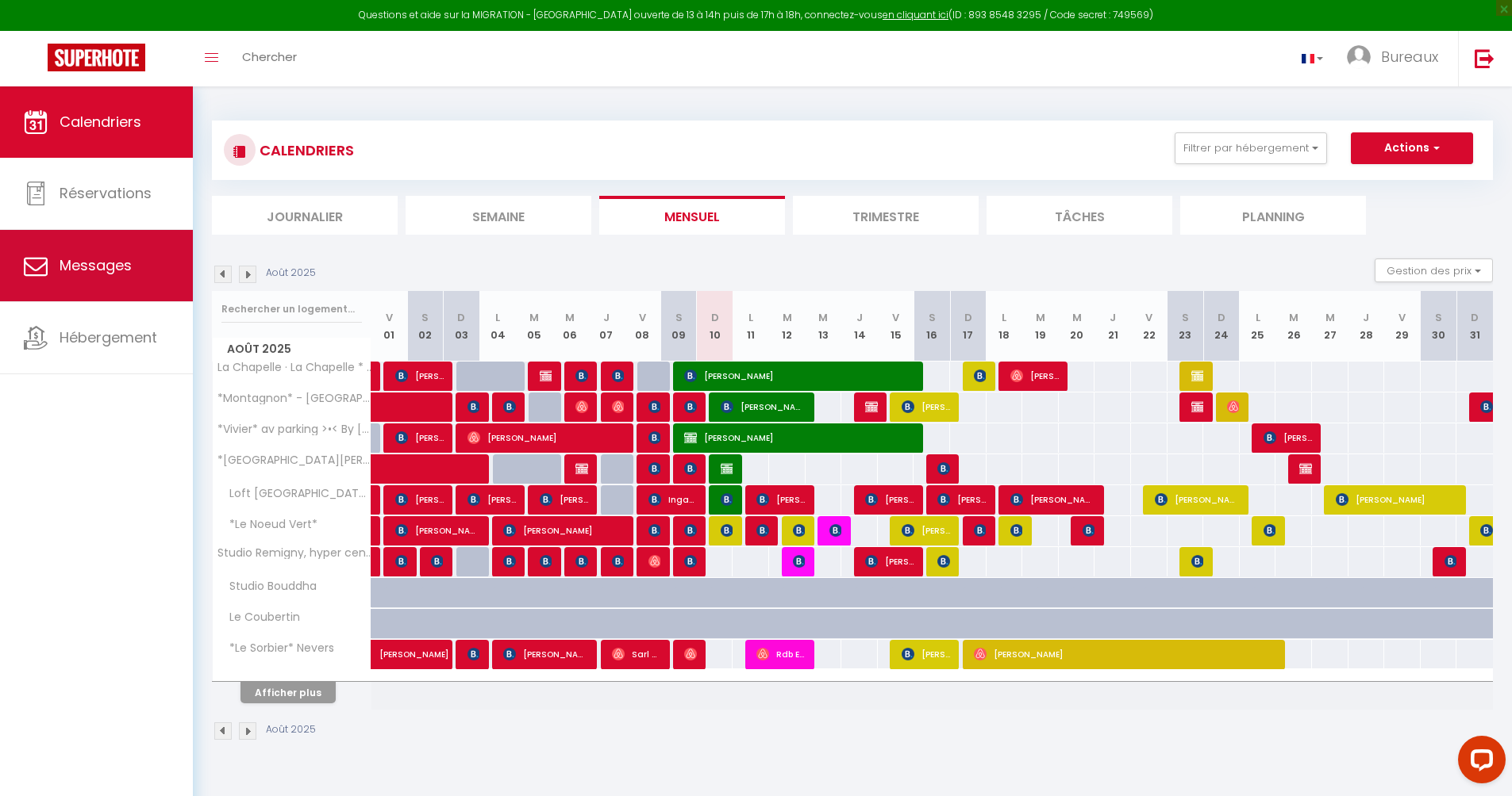
click at [97, 278] on link "Messages" at bounding box center [96, 265] width 193 height 72
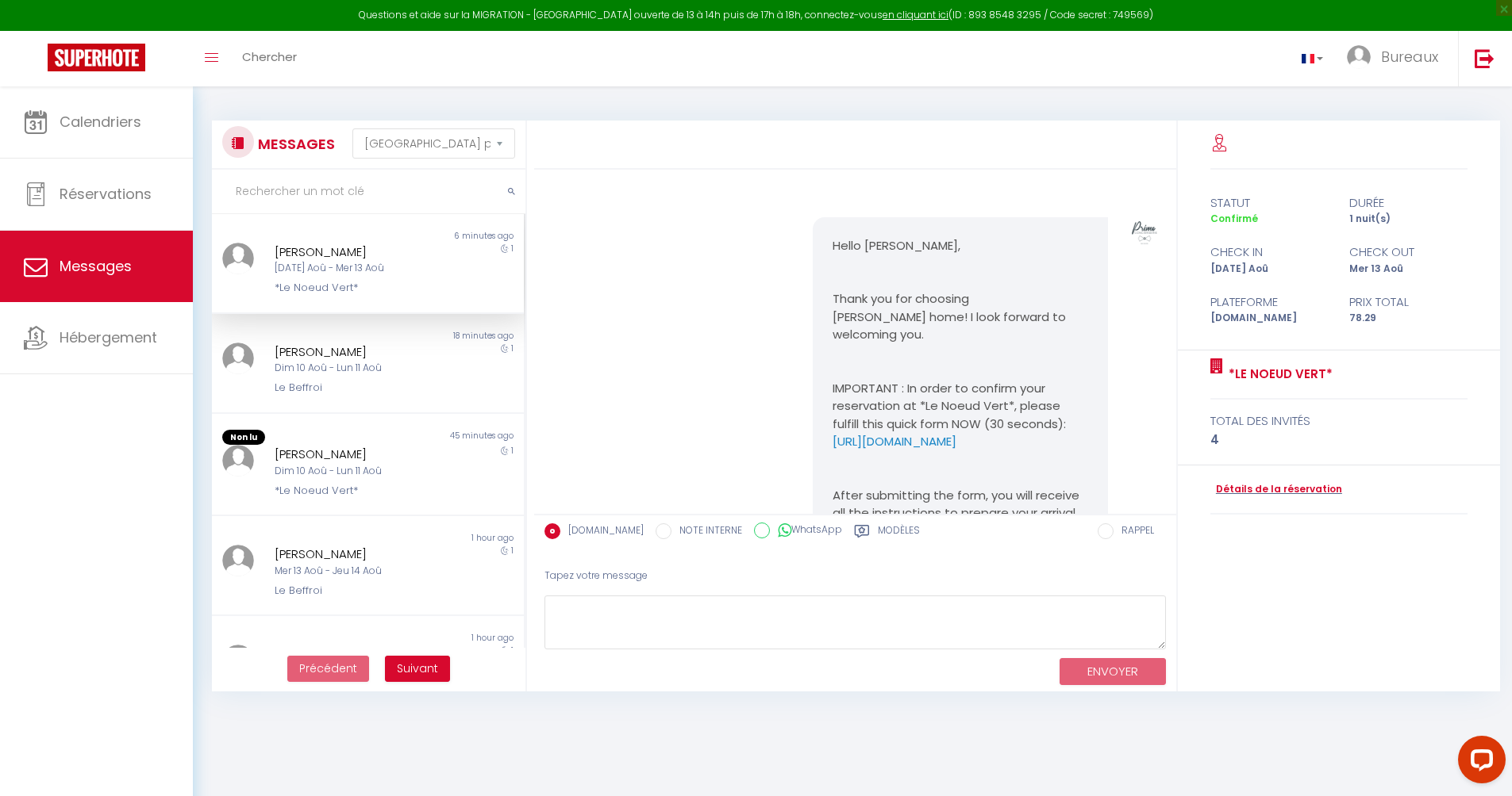
scroll to position [1273, 0]
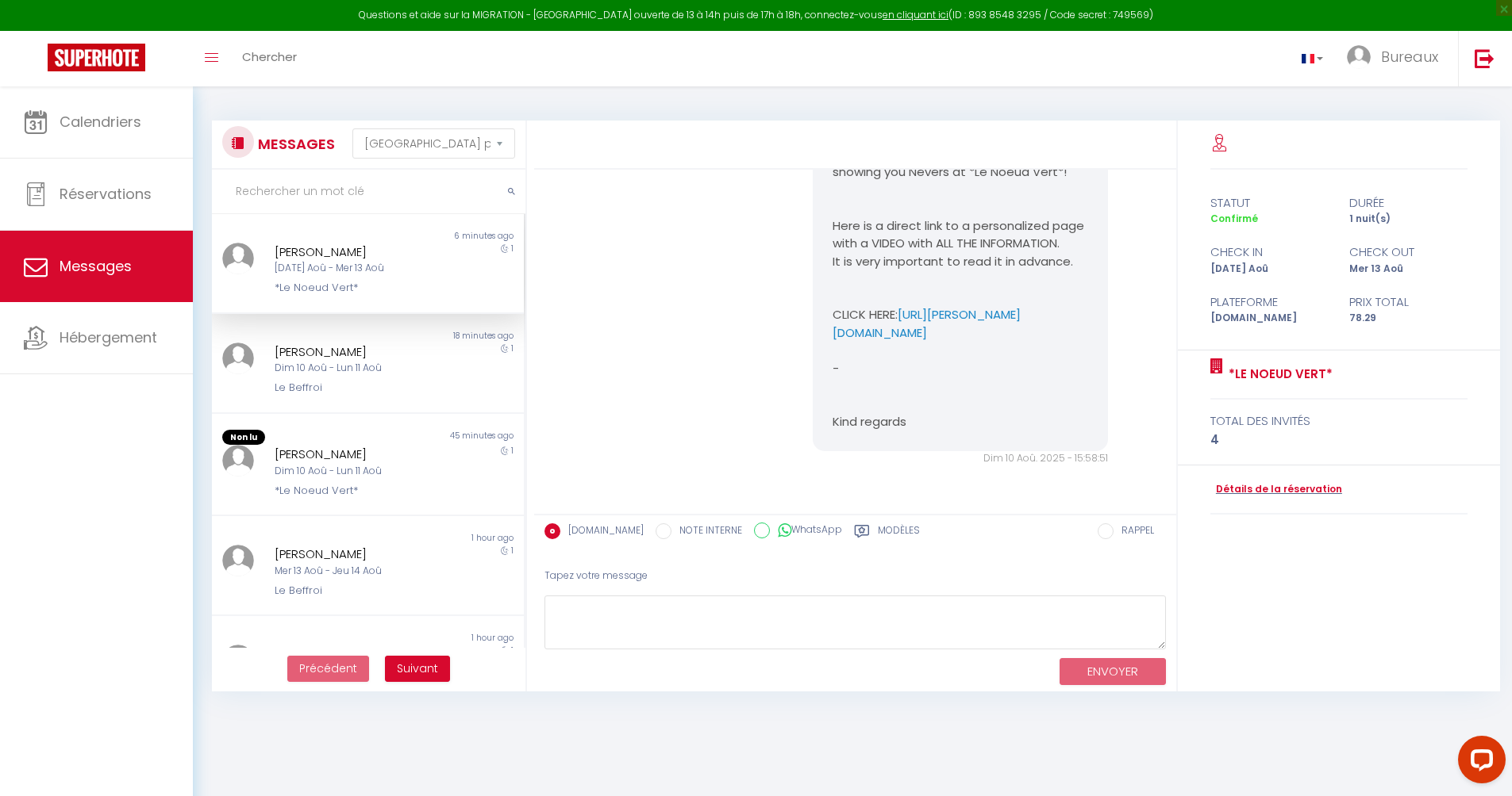
click at [378, 194] on input "text" at bounding box center [368, 192] width 314 height 45
paste input "[PERSON_NAME]"
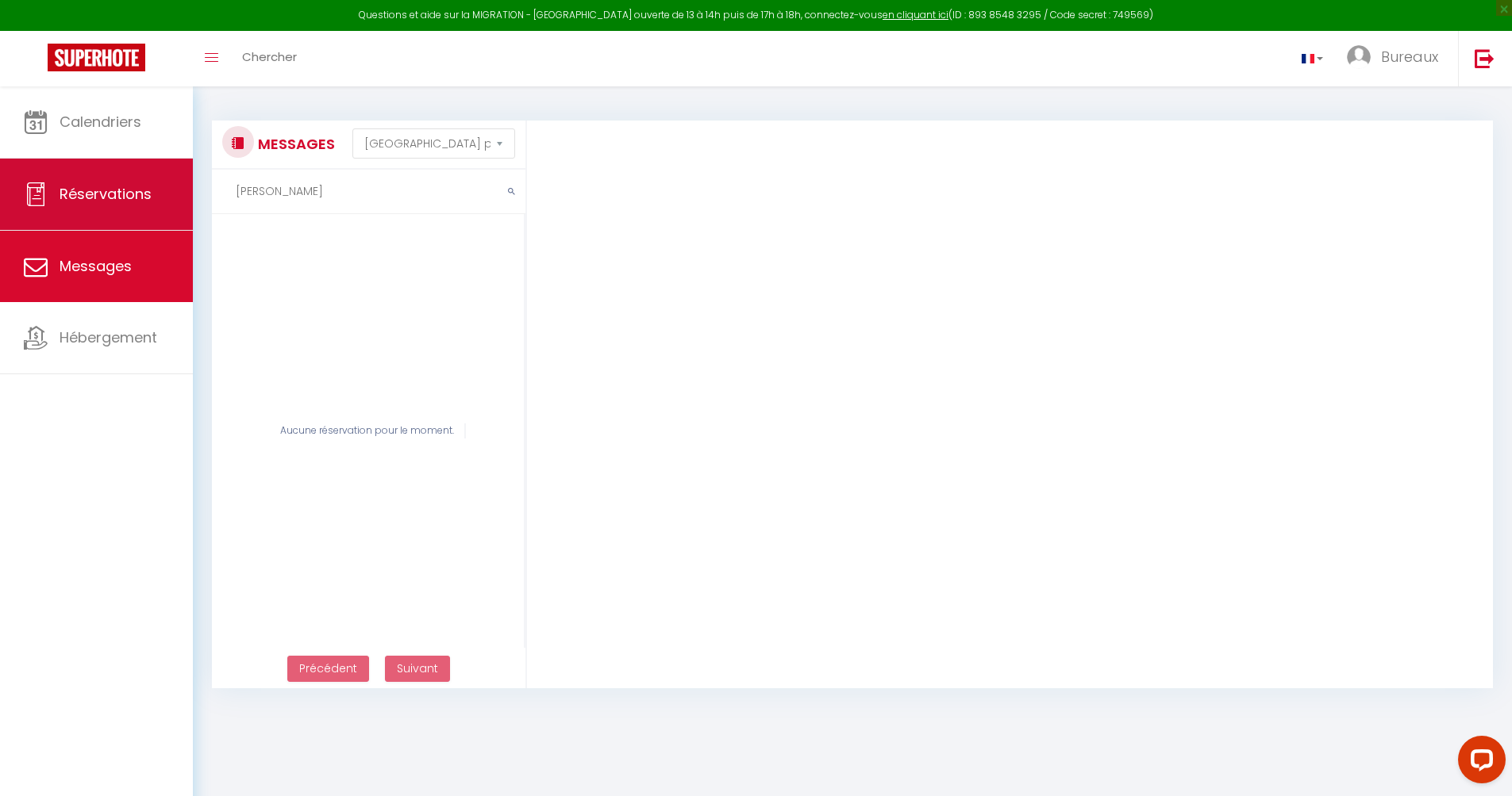
type input "[PERSON_NAME]"
click at [132, 179] on link "Réservations" at bounding box center [96, 194] width 193 height 72
select select "not_cancelled"
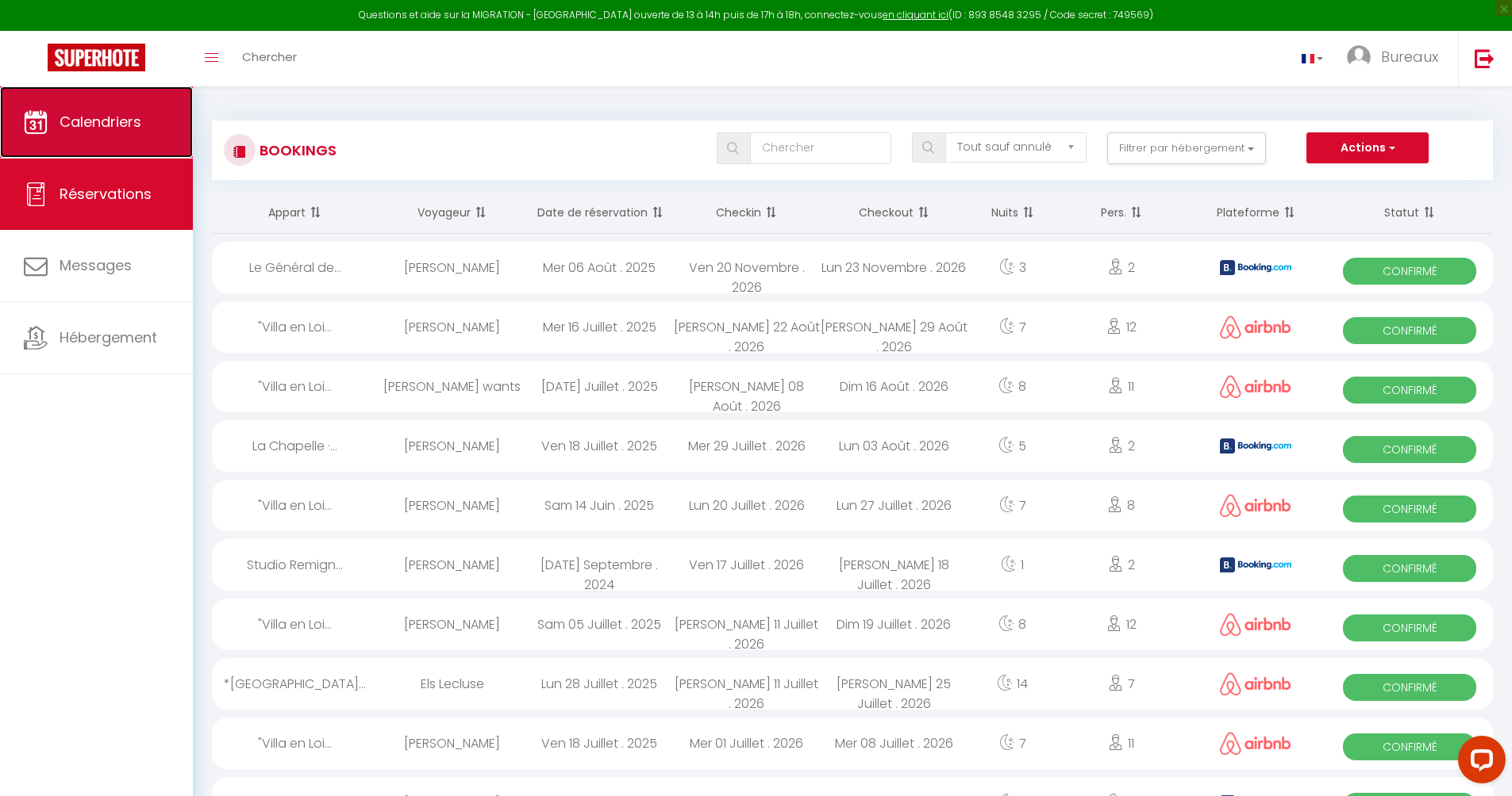
click at [137, 122] on span "Calendriers" at bounding box center [100, 121] width 82 height 20
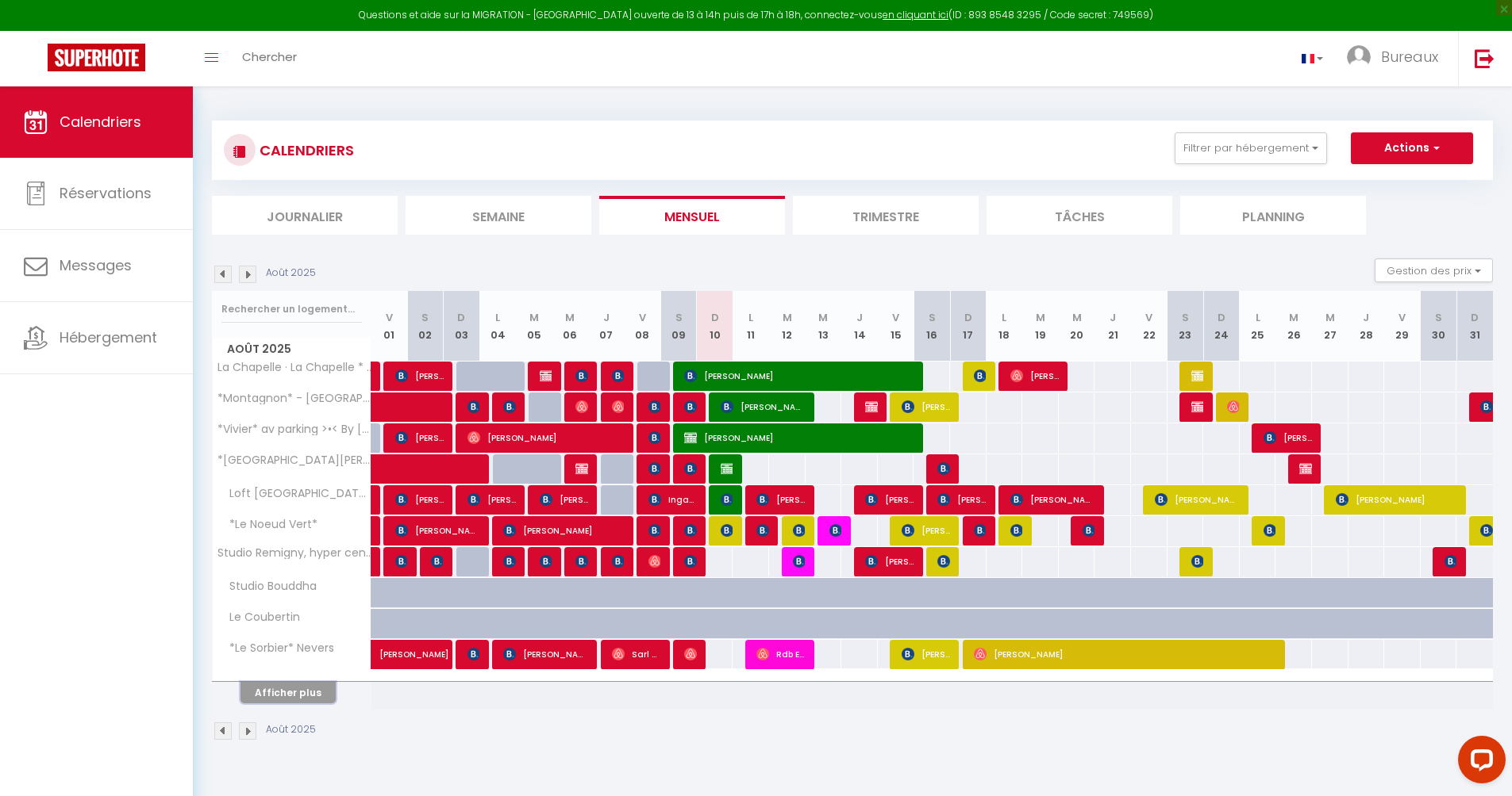
click at [305, 696] on button "Afficher plus" at bounding box center [288, 693] width 95 height 21
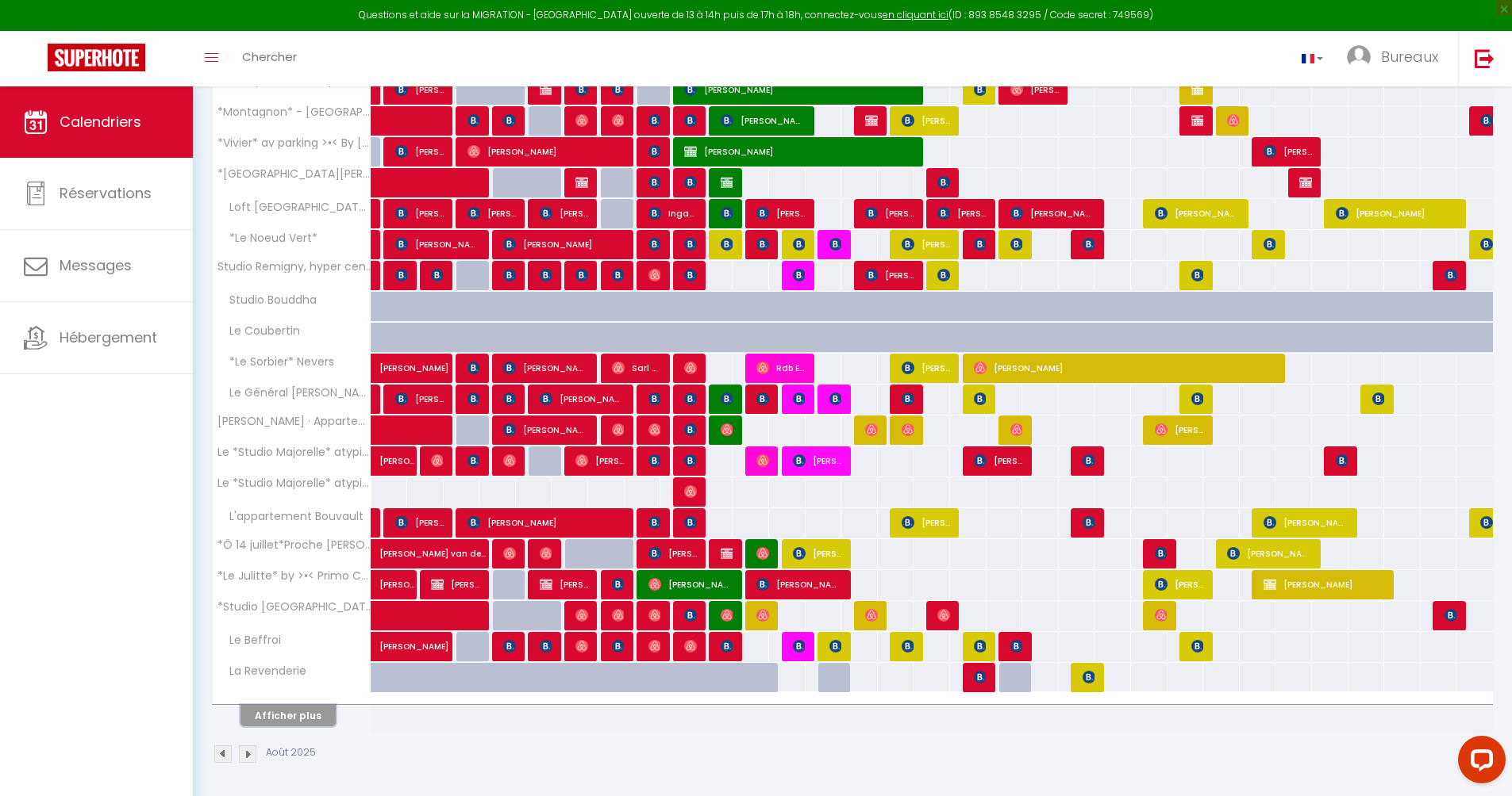
scroll to position [288, 0]
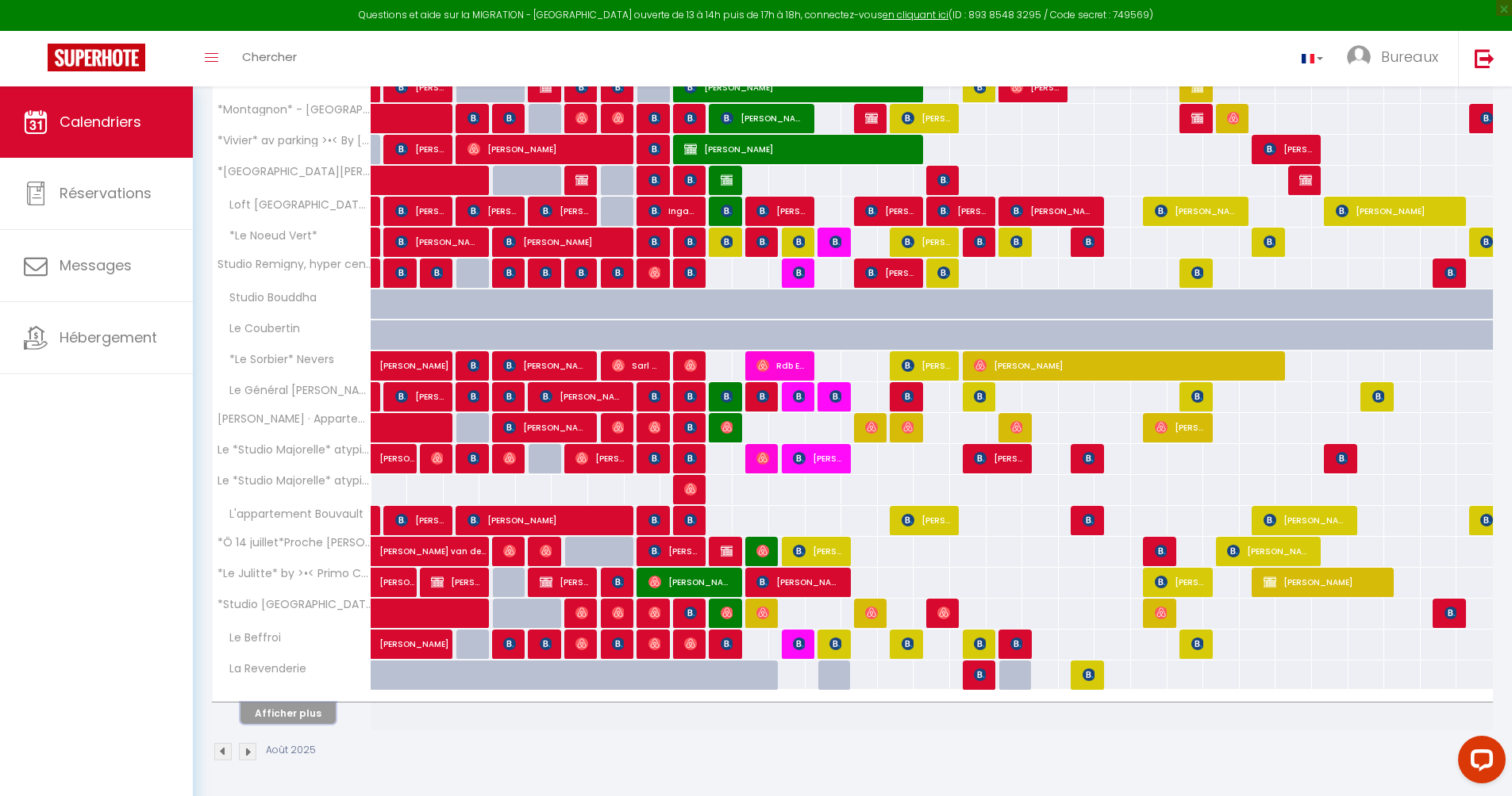
click at [303, 722] on button "Afficher plus" at bounding box center [288, 713] width 95 height 21
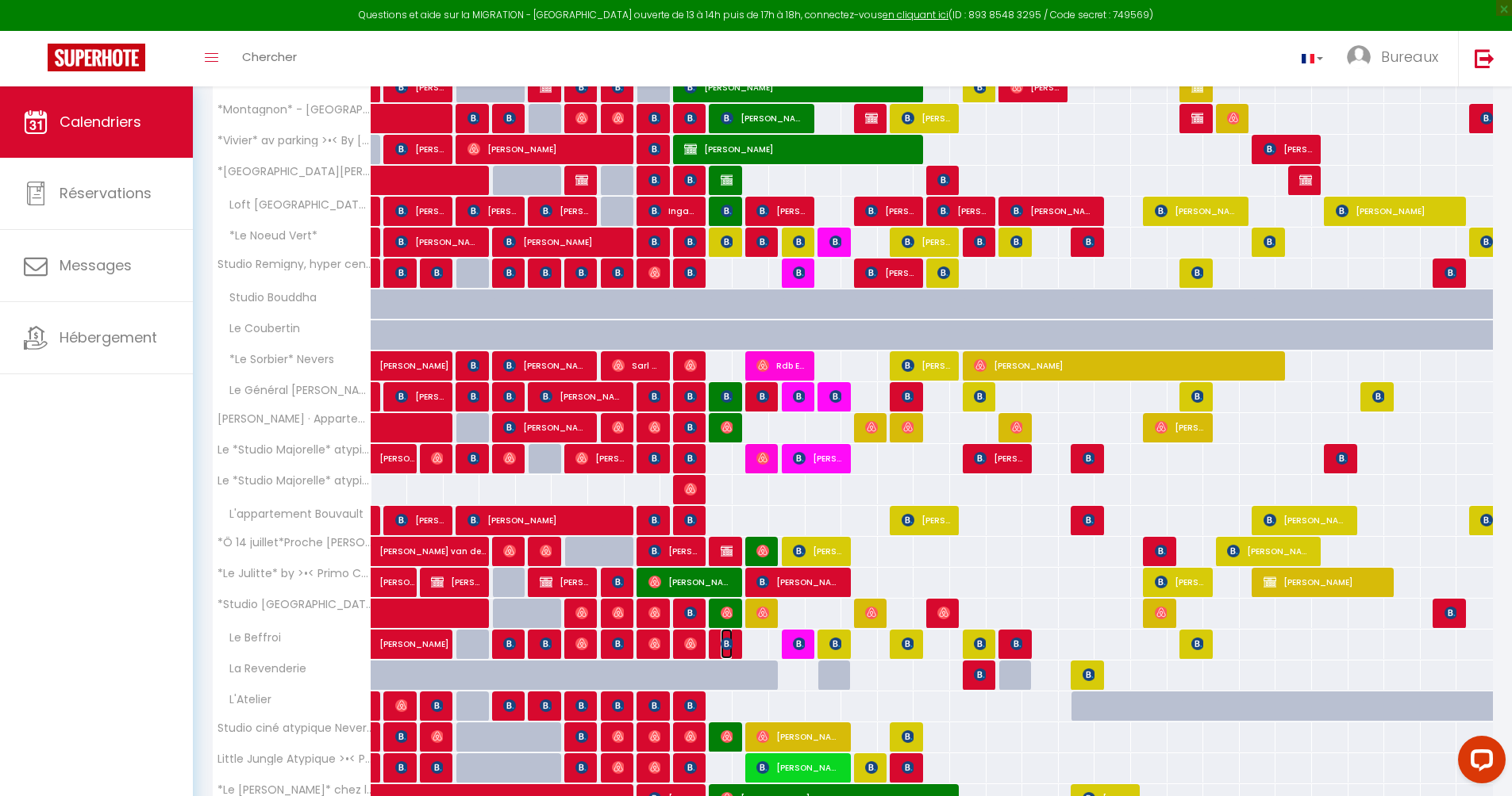
click at [723, 639] on img at bounding box center [727, 644] width 13 height 13
select select "OK"
select select "KO"
select select "1"
select select "0"
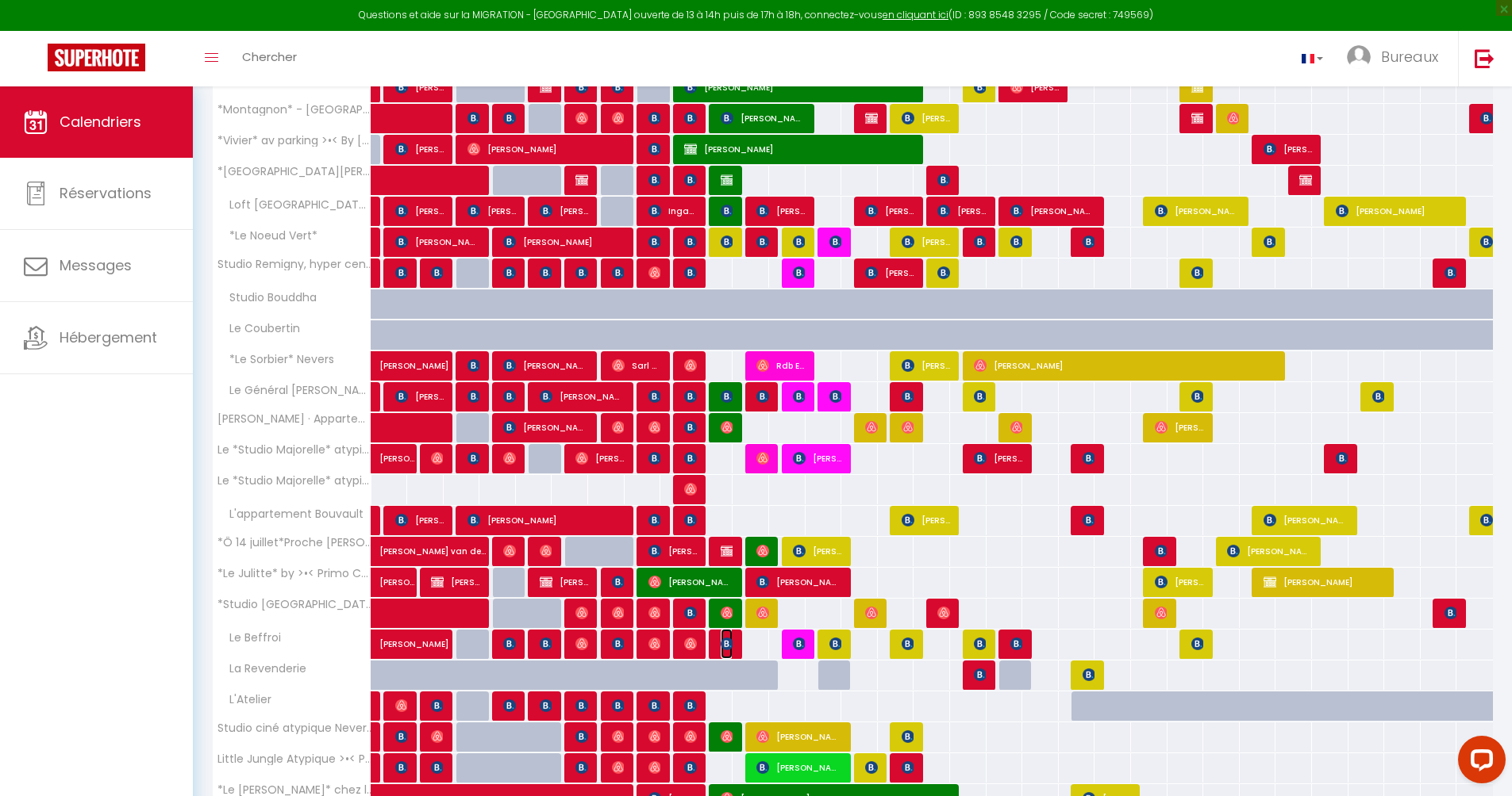
select select "1"
select select
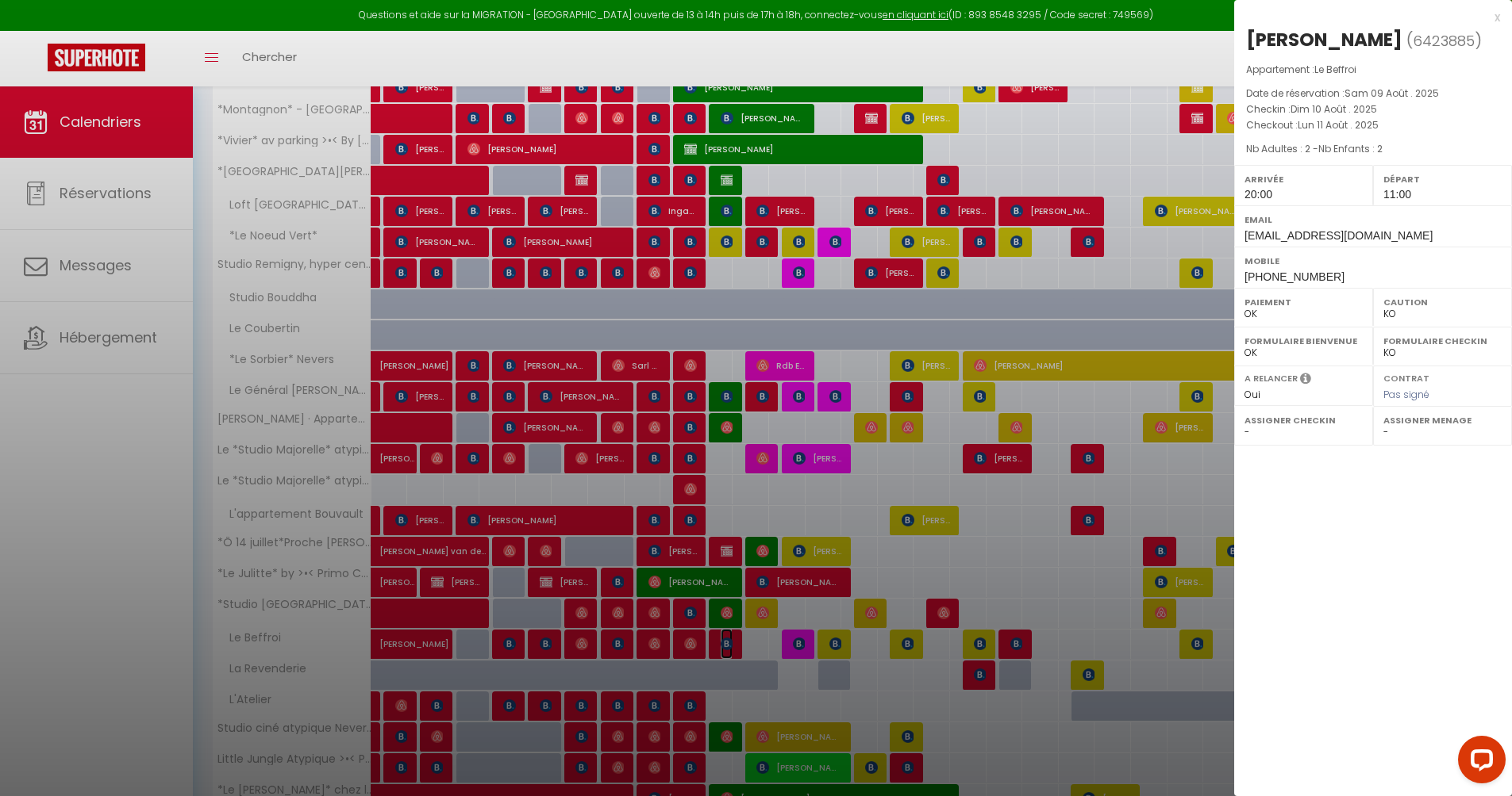
select select "49559"
click at [768, 643] on div at bounding box center [756, 398] width 1512 height 796
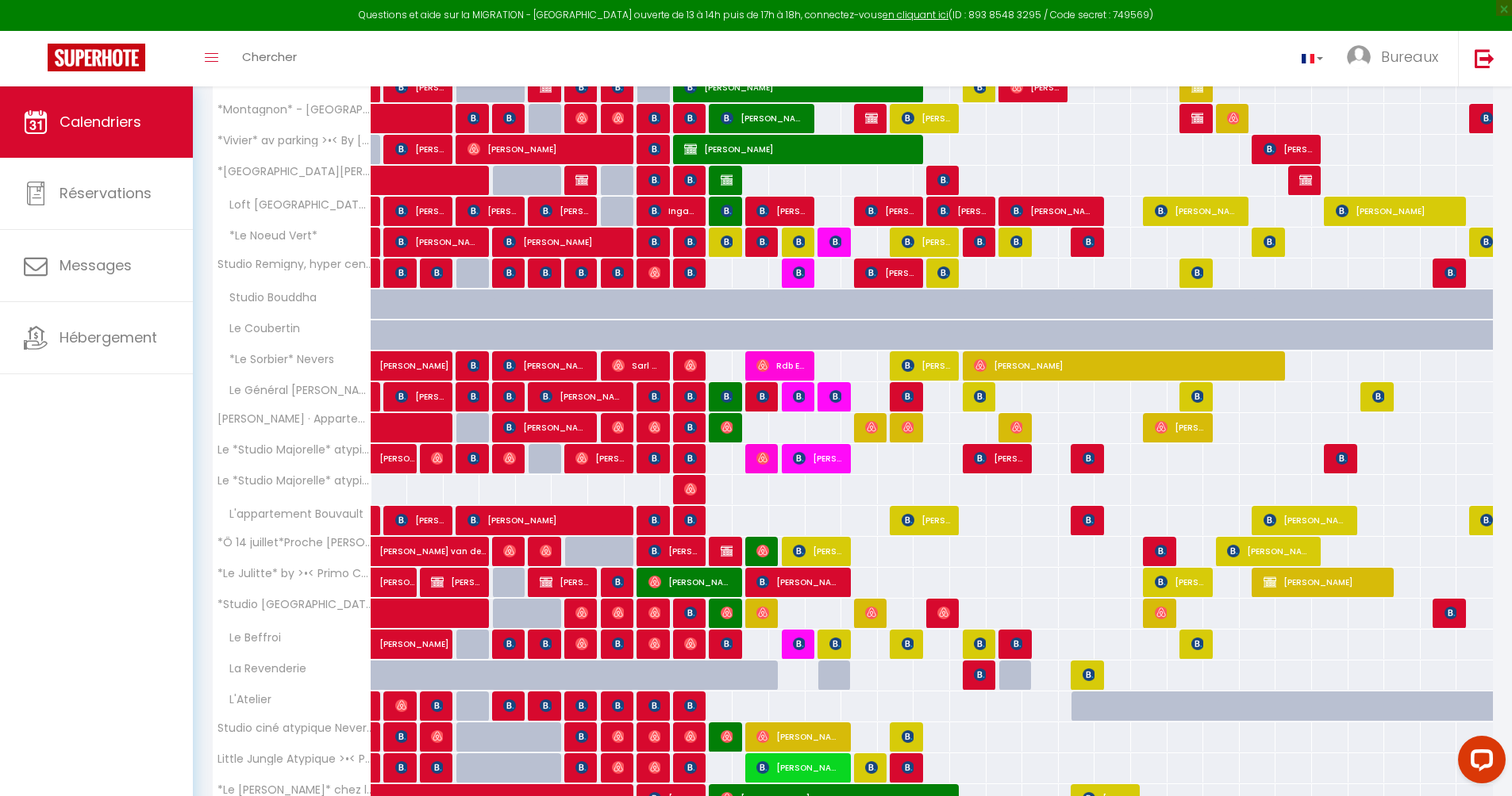
click at [747, 676] on div at bounding box center [764, 684] width 36 height 30
click at [791, 670] on div "78" at bounding box center [787, 676] width 37 height 30
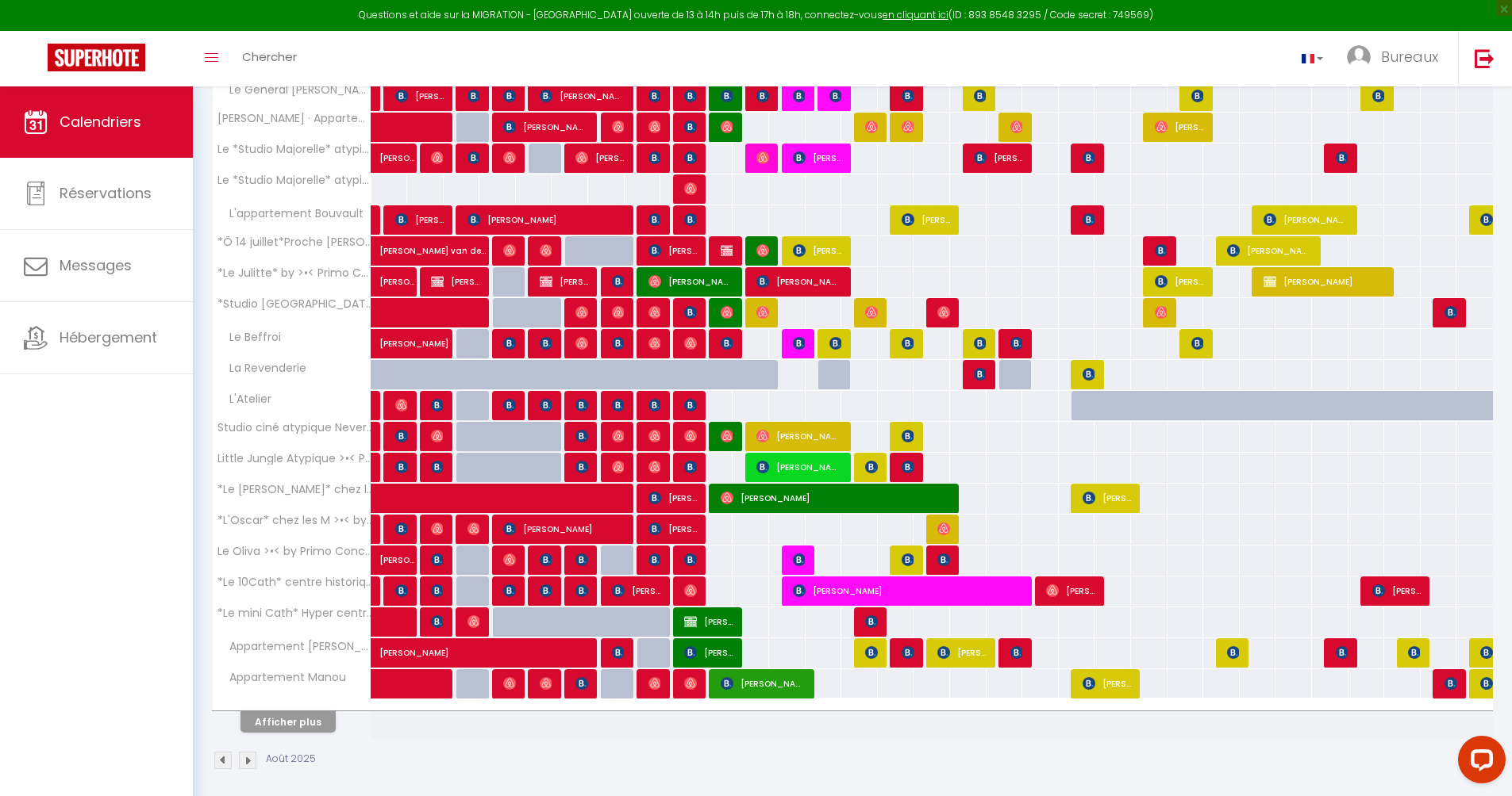
scroll to position [598, 0]
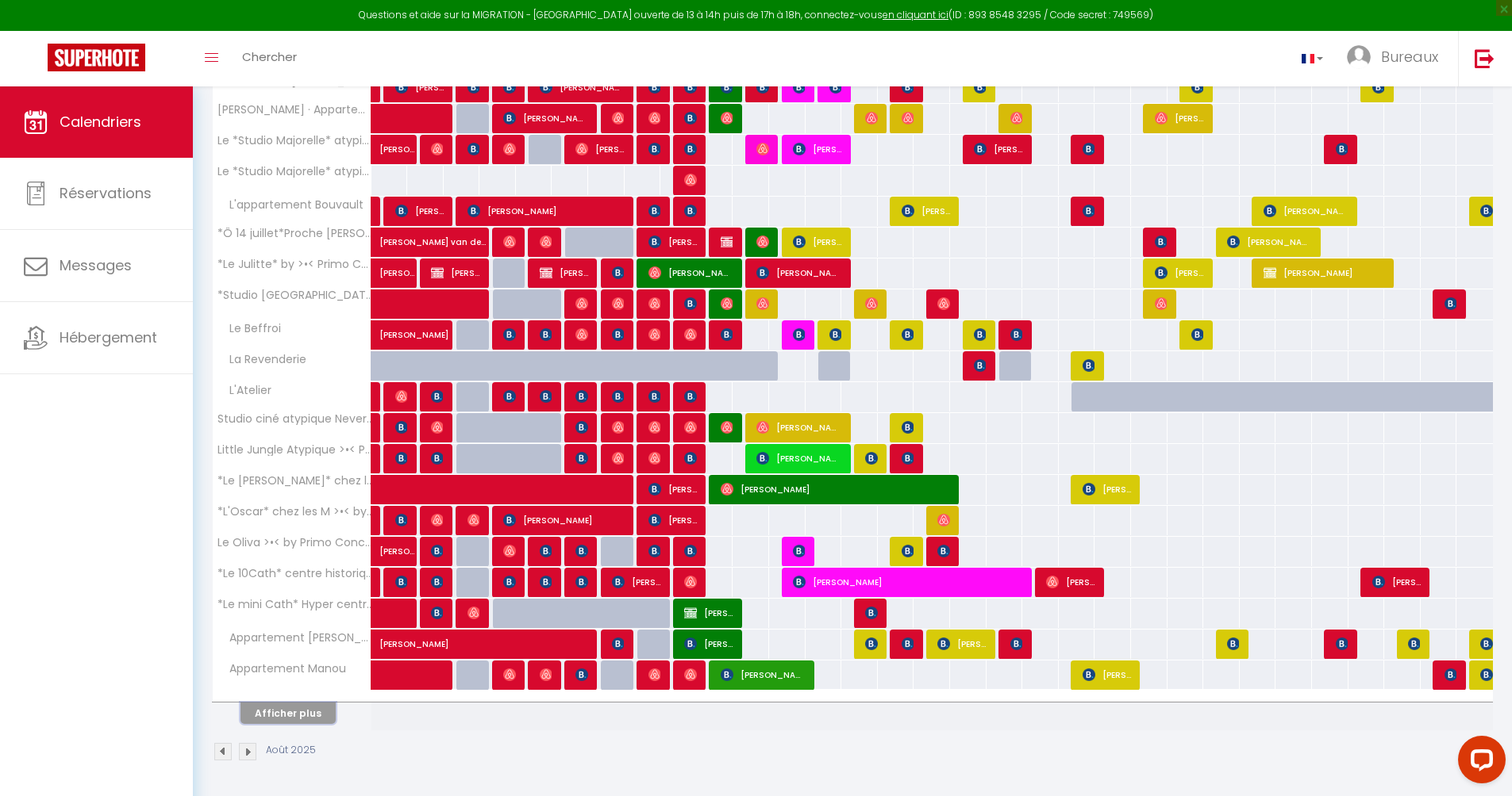
click at [272, 712] on button "Afficher plus" at bounding box center [288, 713] width 95 height 21
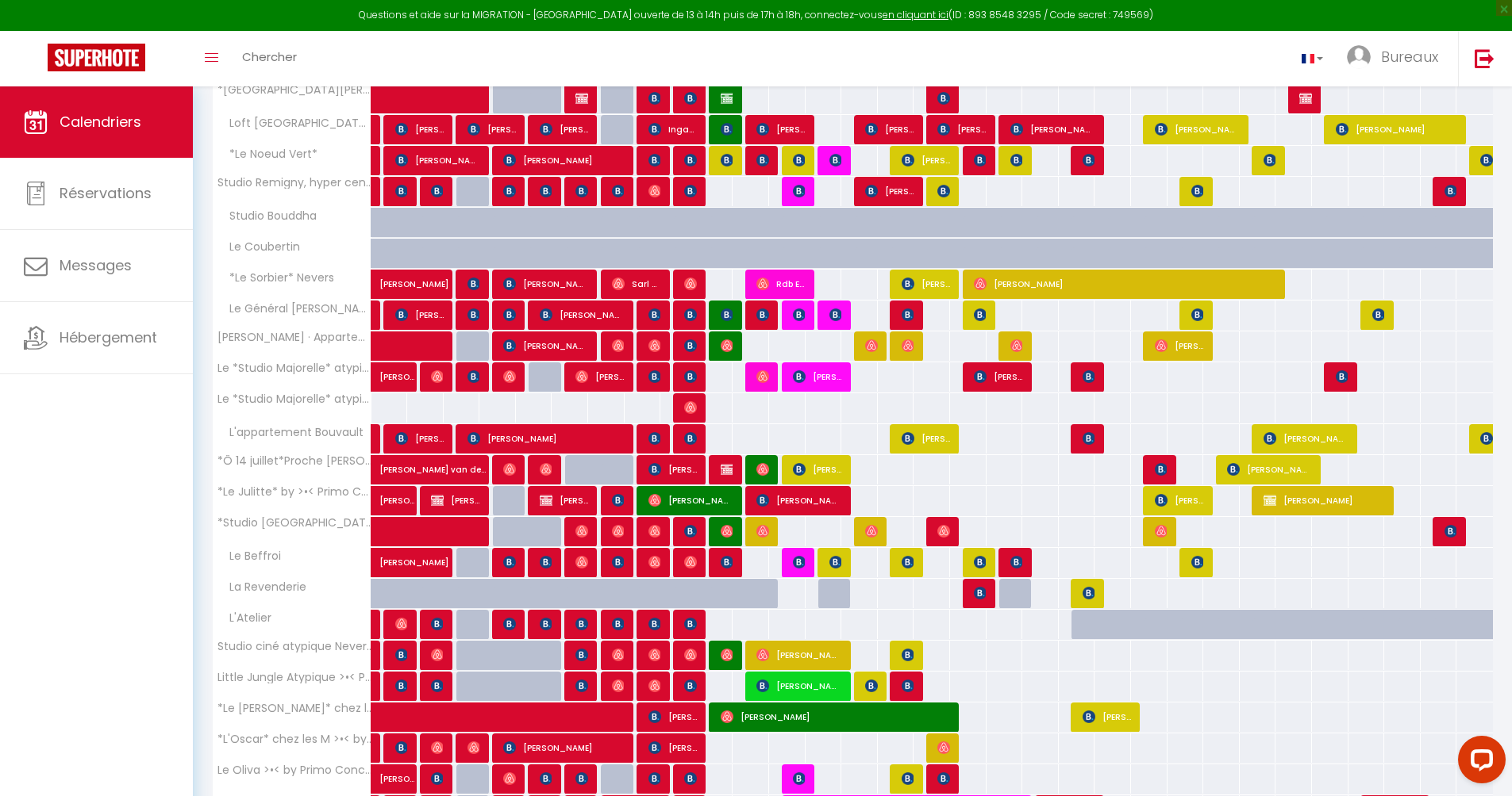
scroll to position [337, 0]
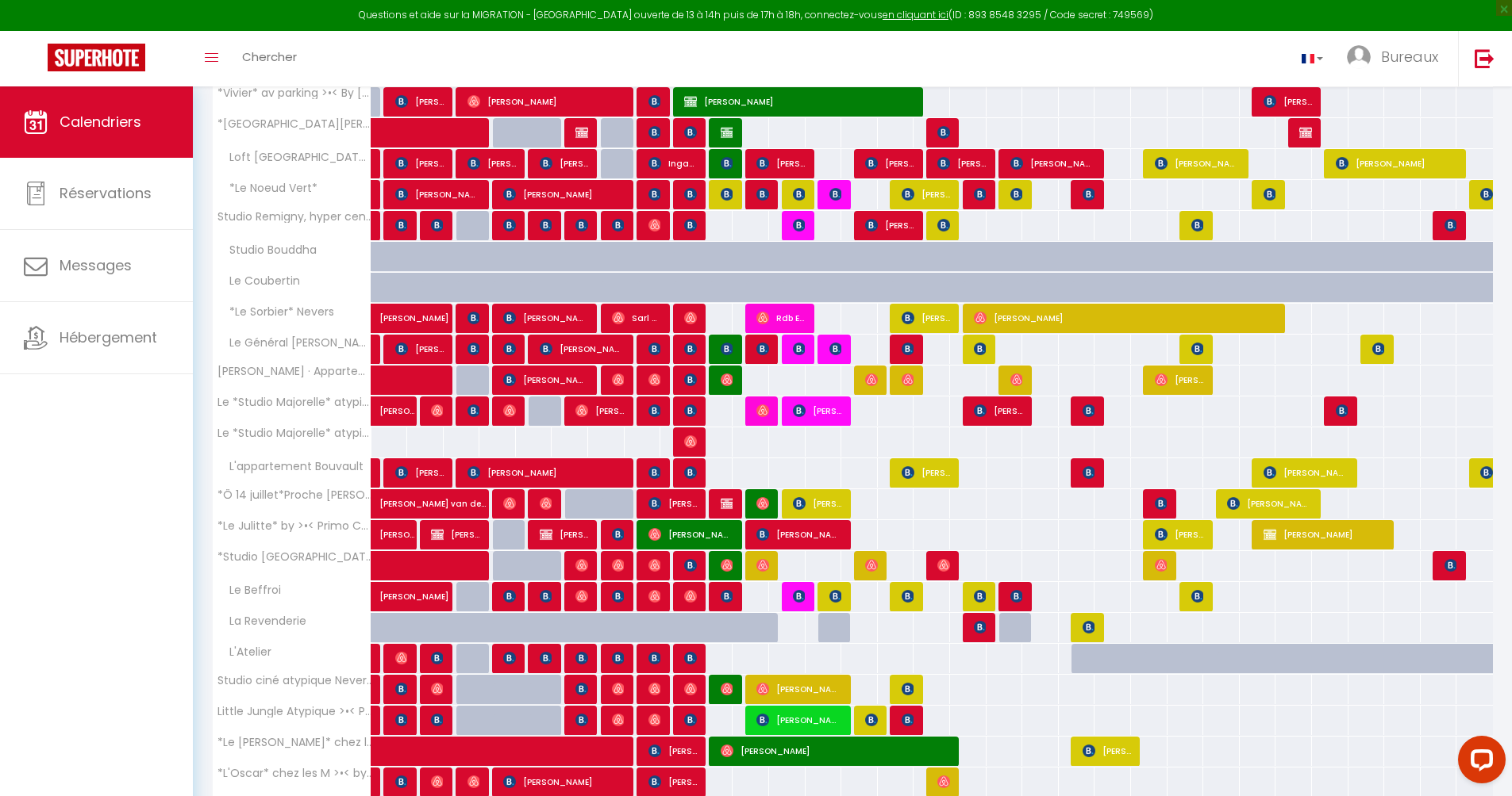
click at [747, 631] on div at bounding box center [764, 637] width 36 height 30
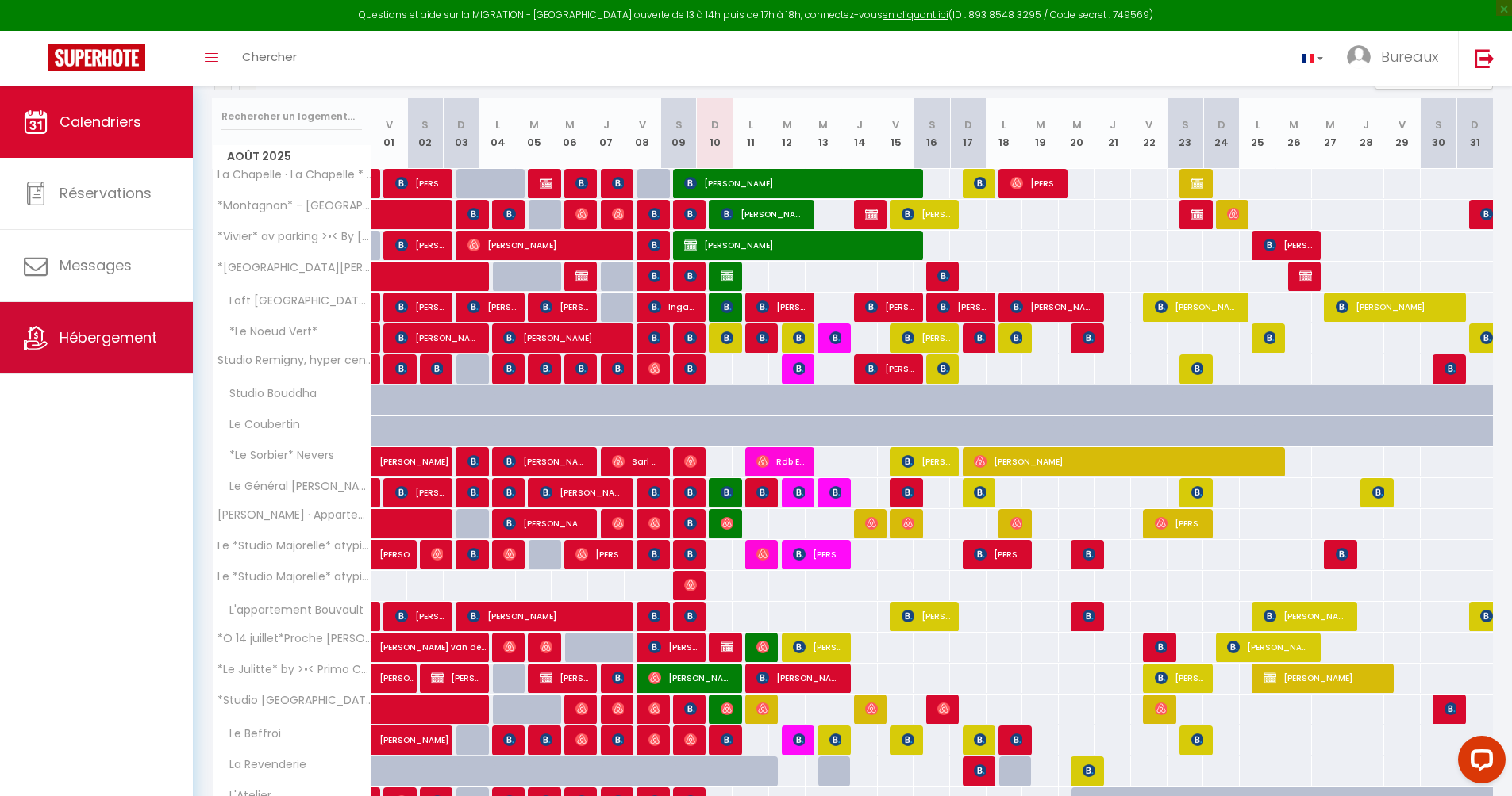
scroll to position [0, 0]
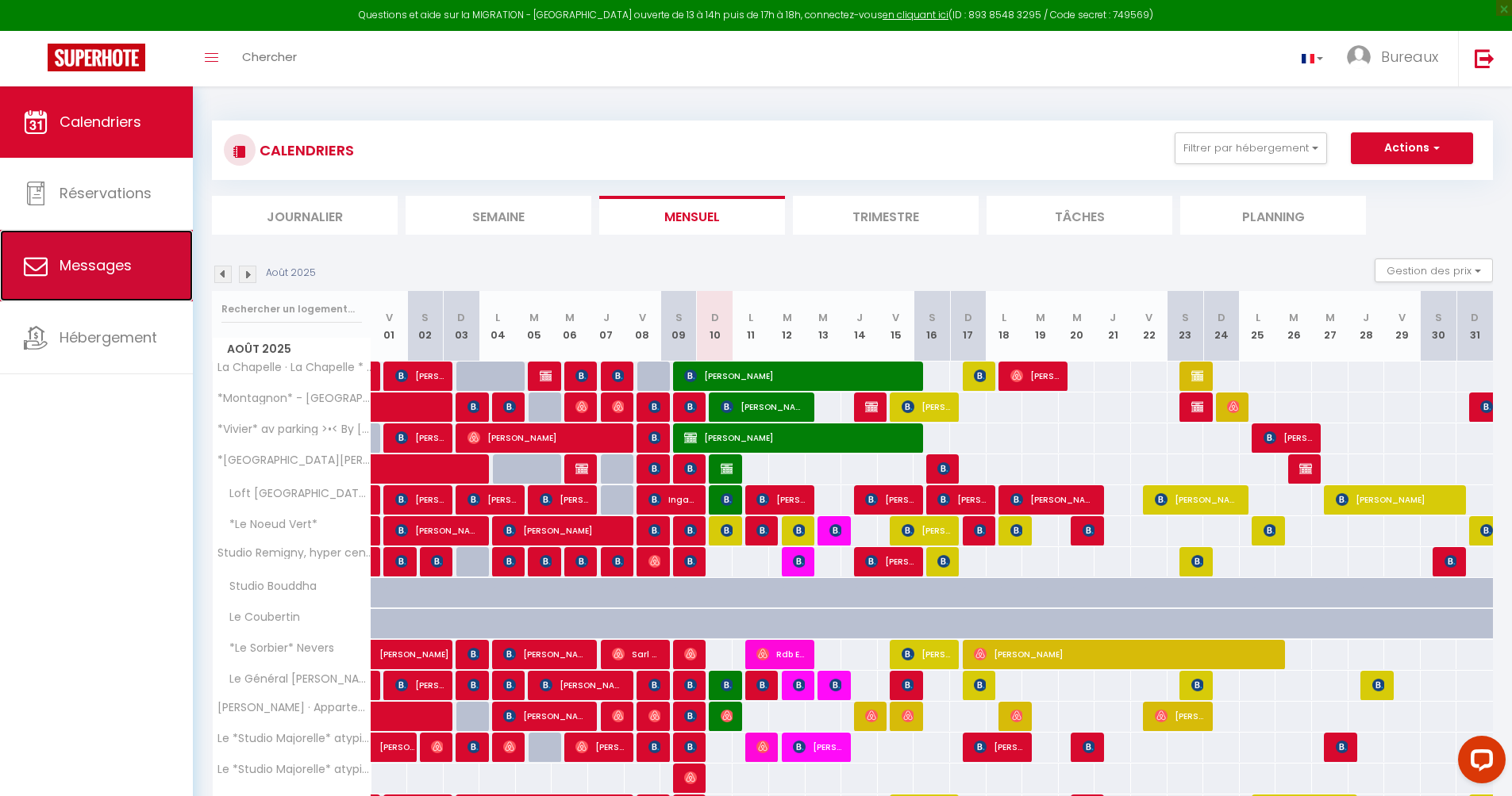
click at [162, 266] on link "Messages" at bounding box center [96, 265] width 193 height 72
select select "message"
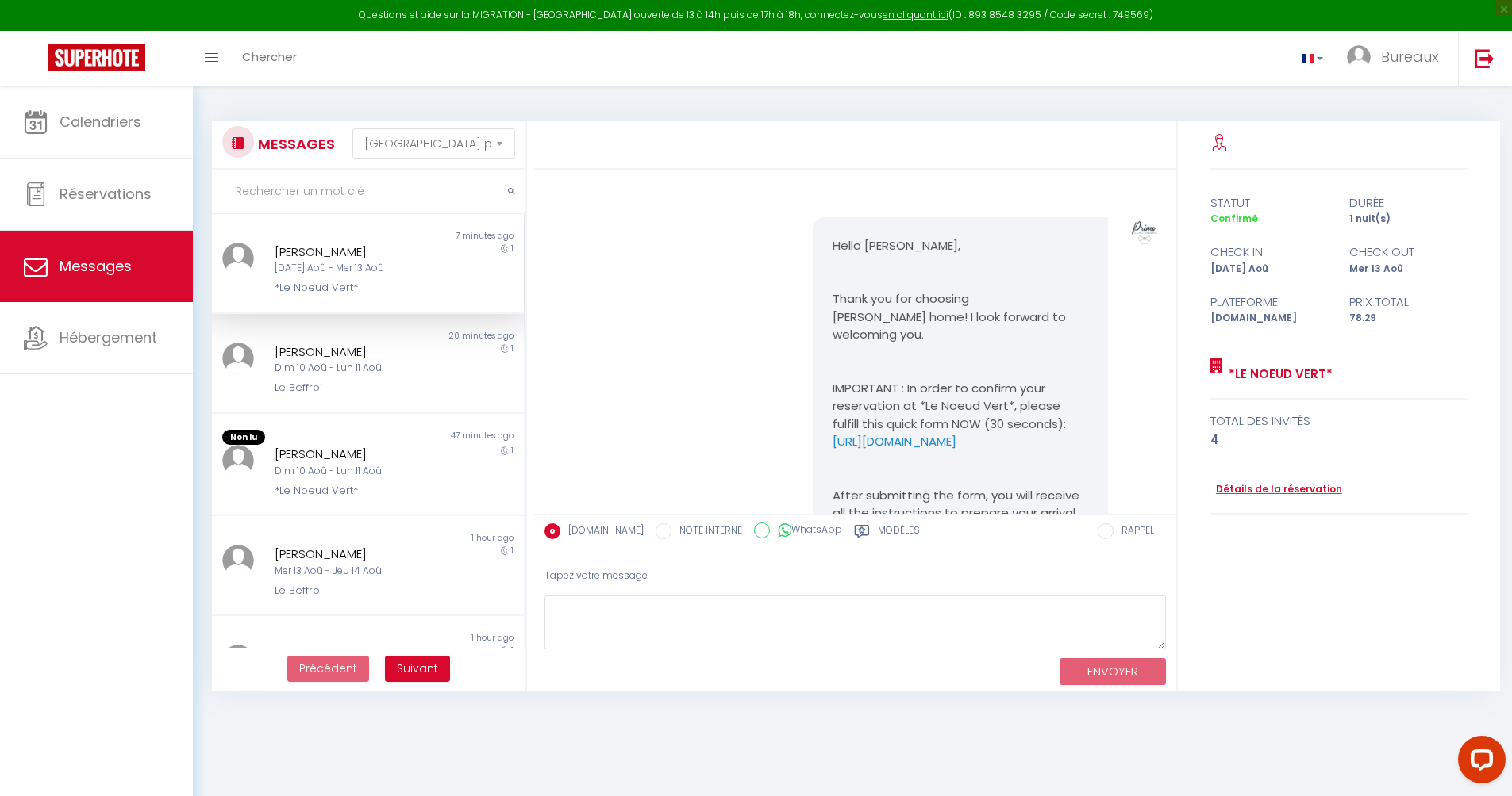
scroll to position [1273, 0]
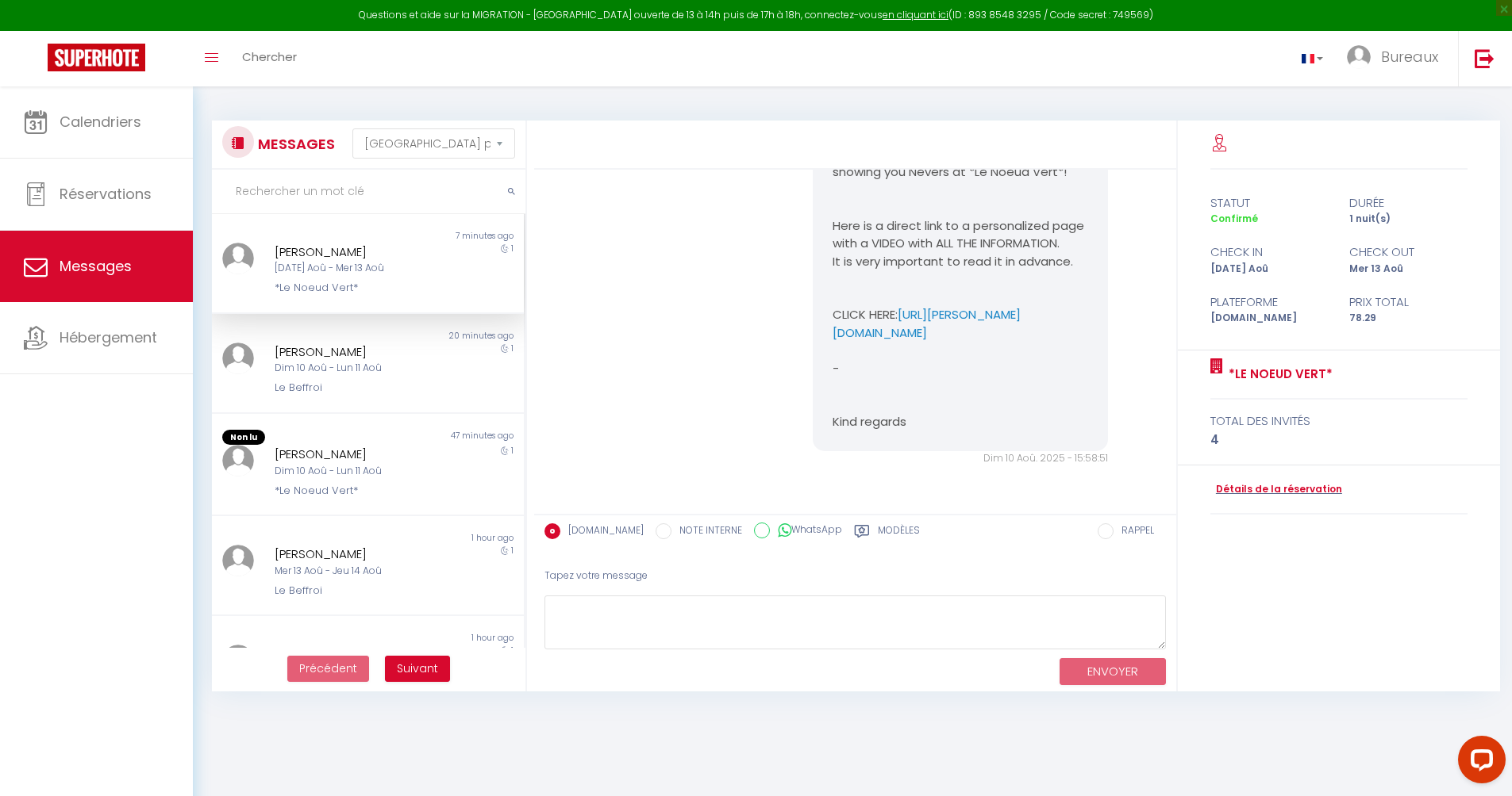
click at [321, 189] on input "text" at bounding box center [368, 192] width 314 height 45
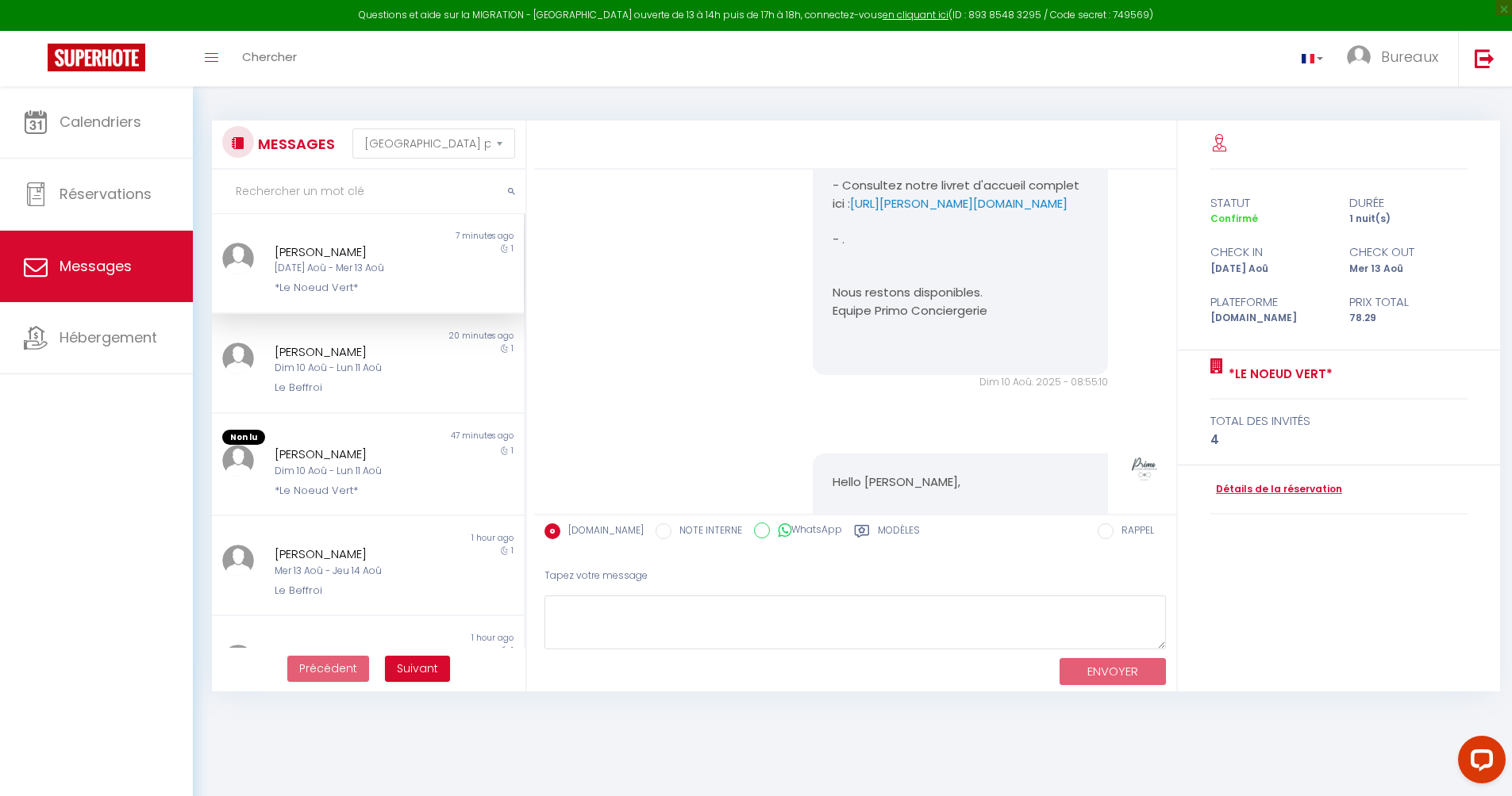
scroll to position [988, 0]
